Goal: Transaction & Acquisition: Download file/media

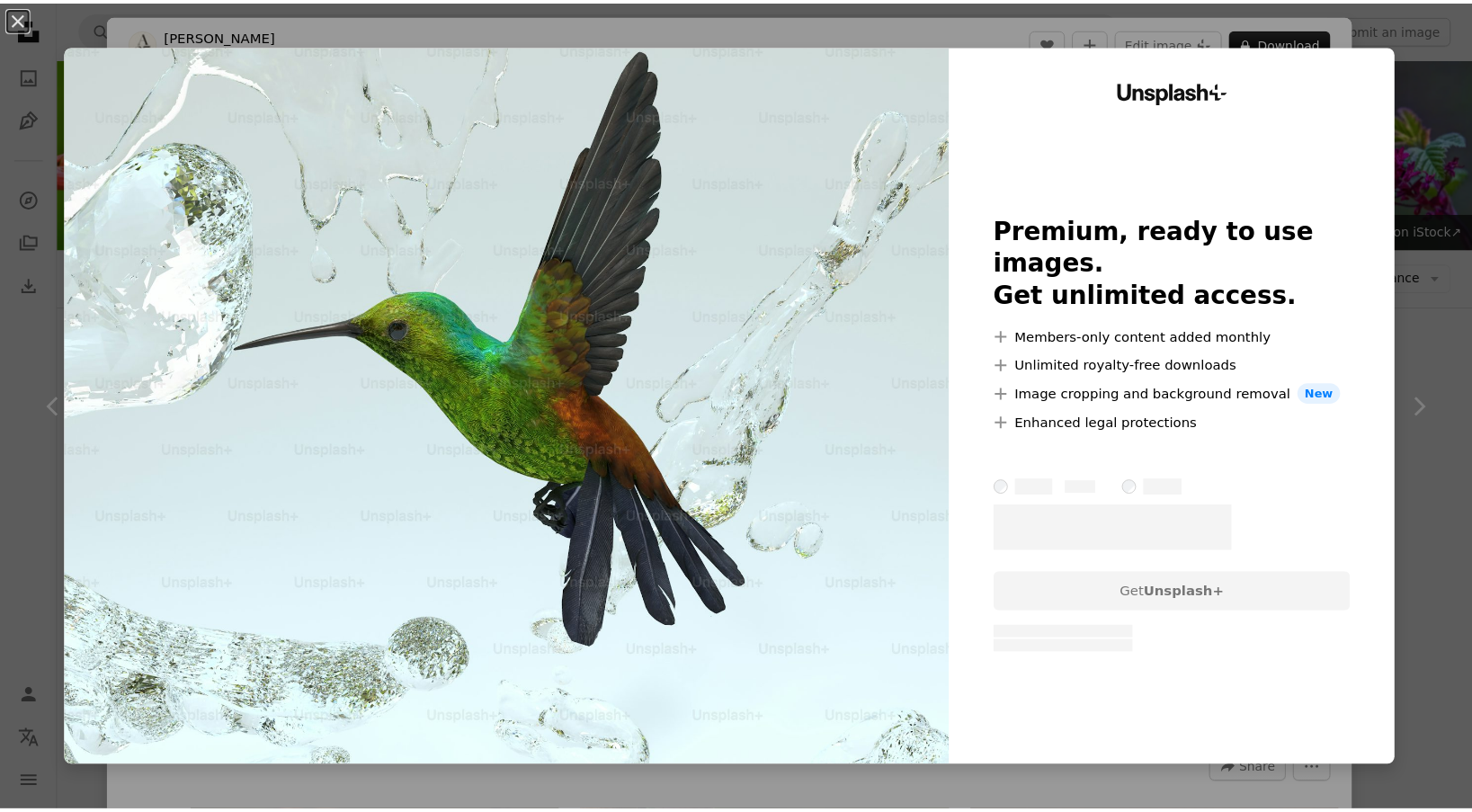
scroll to position [3411, 0]
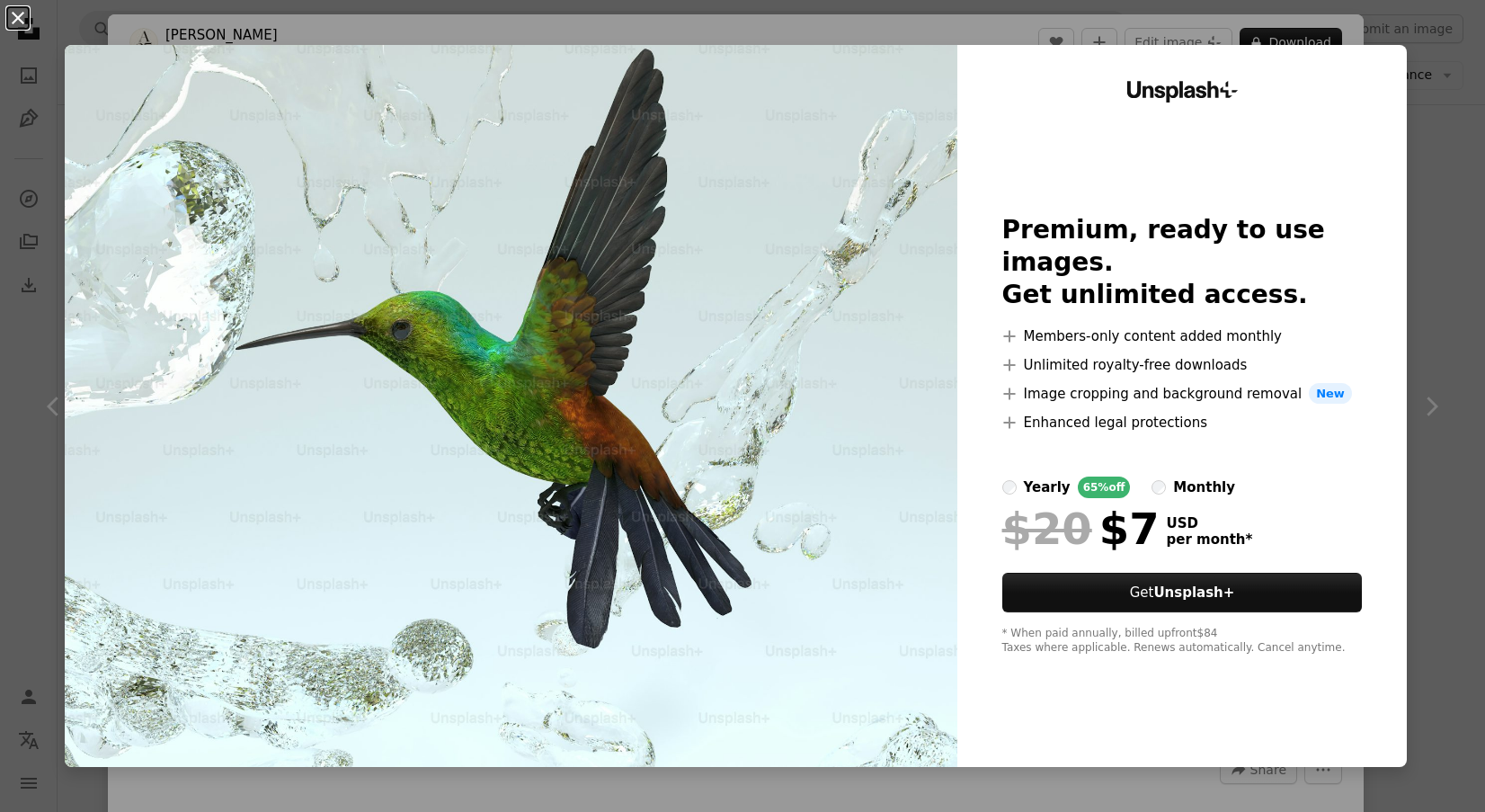
click at [16, 18] on button "An X shape" at bounding box center [17, 17] width 21 height 21
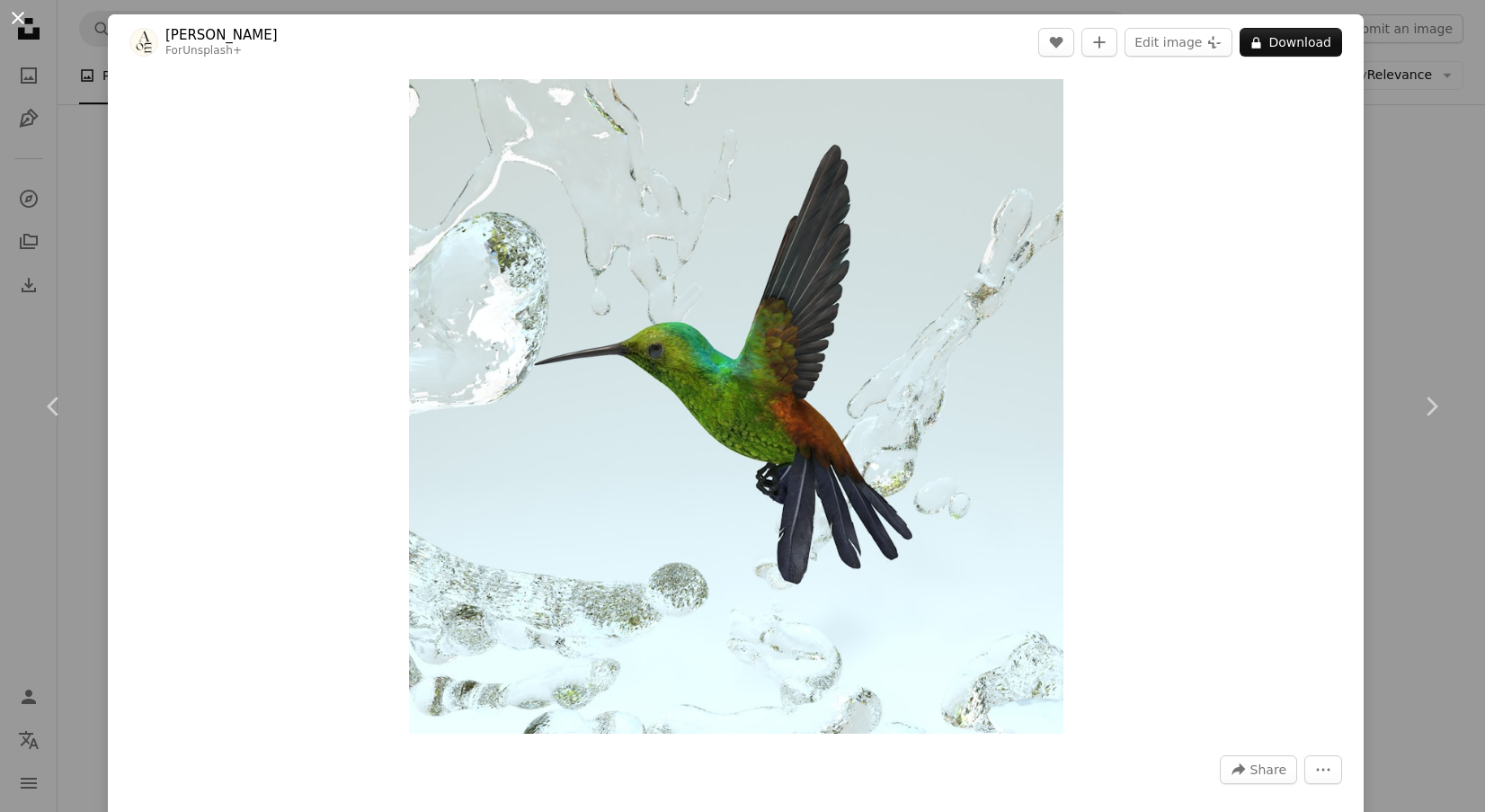
click at [18, 19] on button "An X shape" at bounding box center [17, 17] width 21 height 21
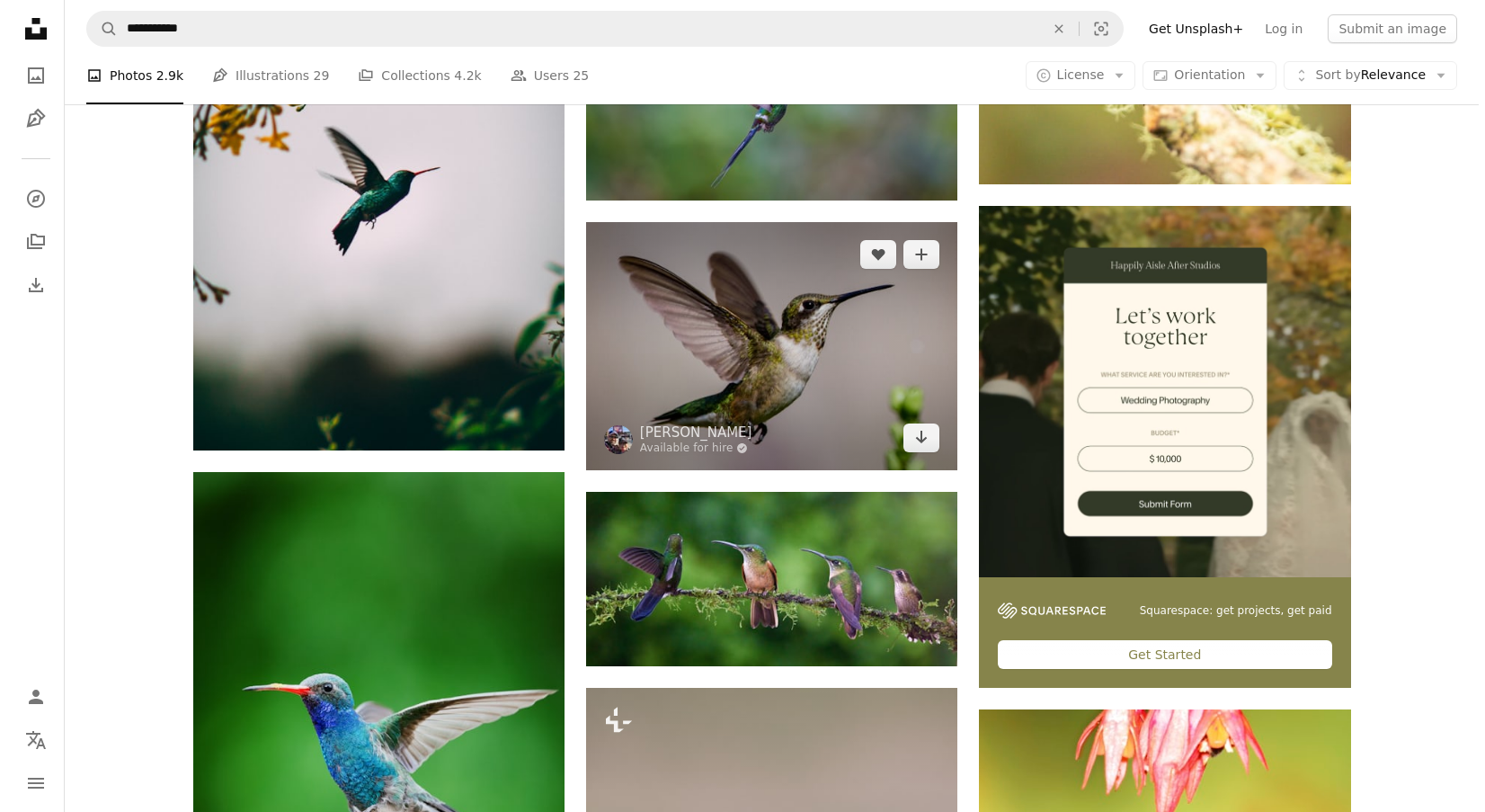
scroll to position [6917, 0]
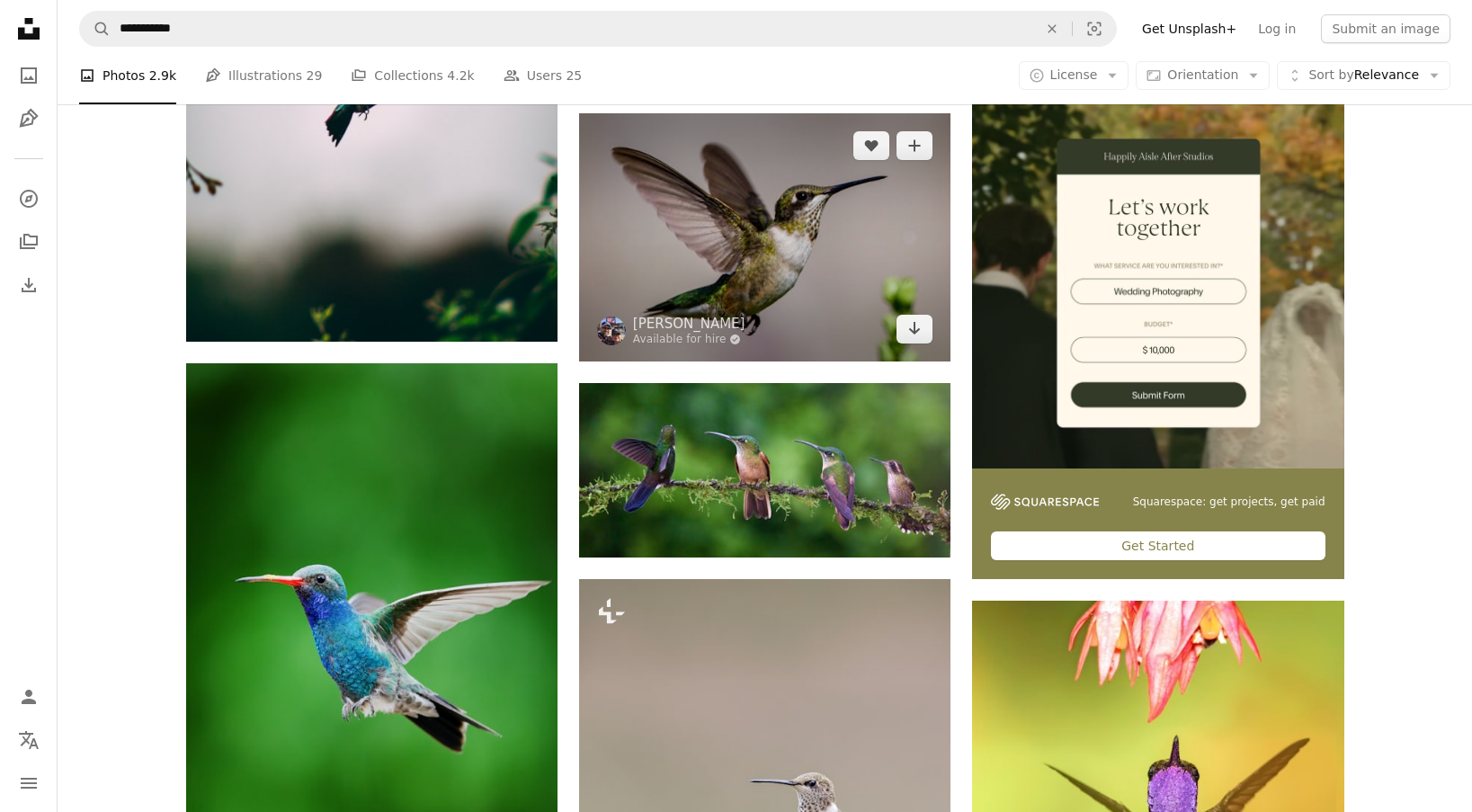
click at [757, 247] on img at bounding box center [765, 237] width 371 height 247
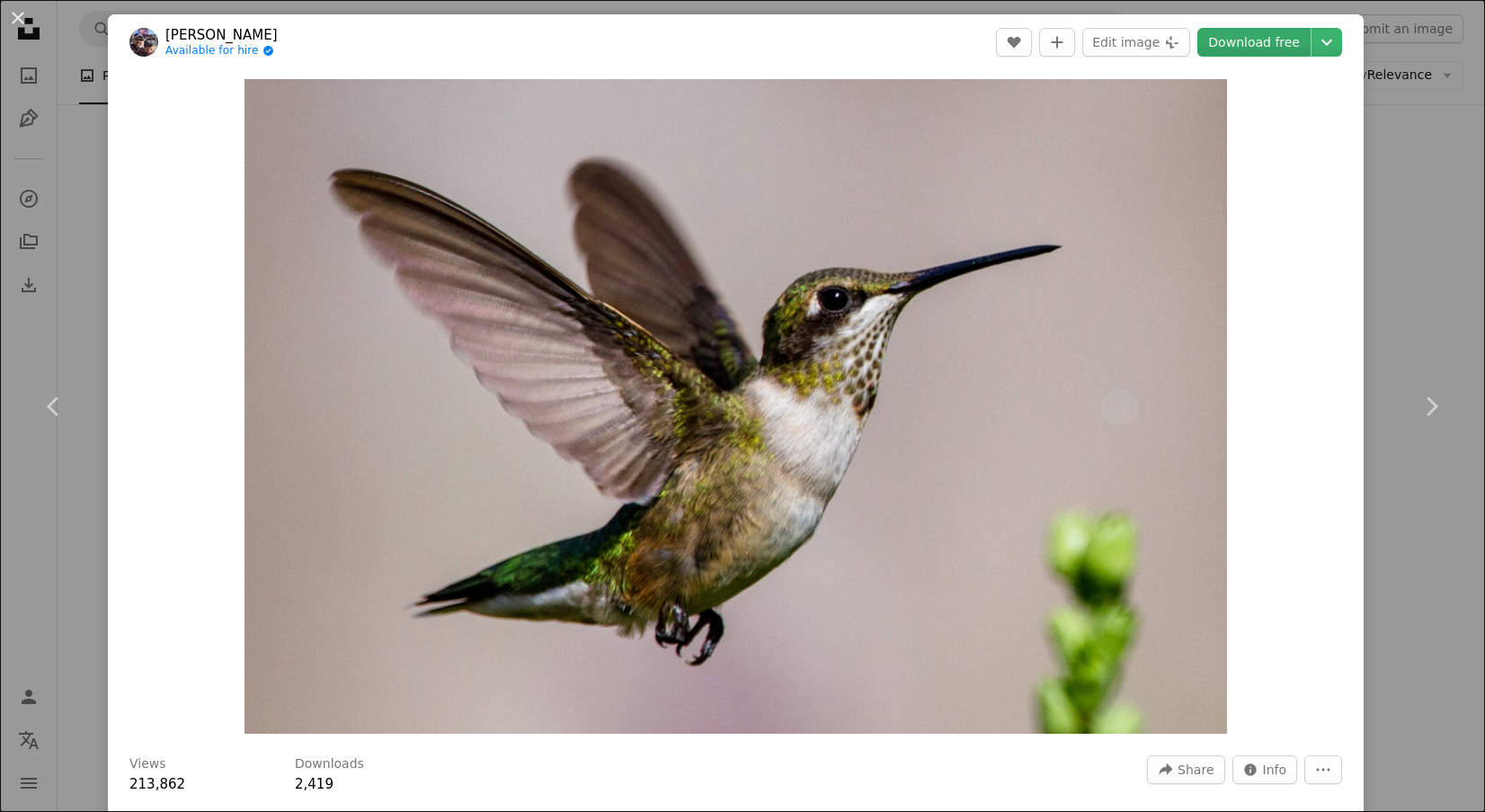
click at [1243, 32] on link "Download free" at bounding box center [1254, 43] width 113 height 29
